Goal: Task Accomplishment & Management: Use online tool/utility

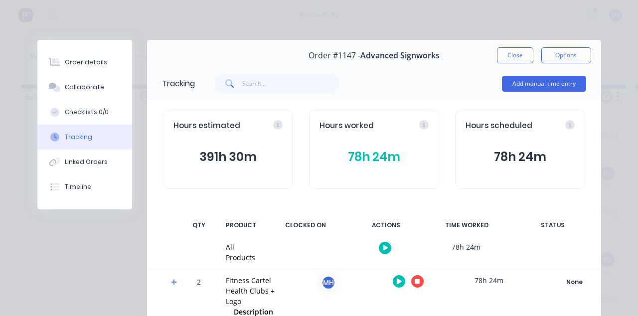
click at [420, 284] on icon "button" at bounding box center [417, 281] width 5 height 6
